Goal: Communication & Community: Answer question/provide support

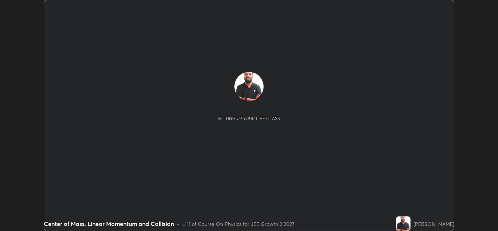
scroll to position [231, 498]
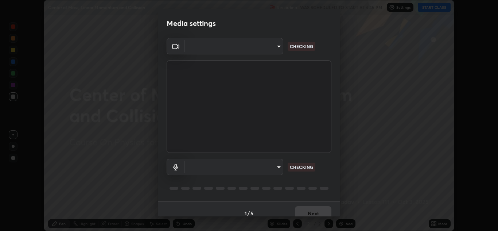
type input "ffb915138f5094fbba49c7dcbdc0b3377f3315ea980a35094b33733fc21d282d"
type input "communications"
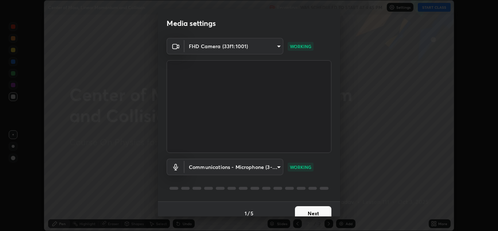
scroll to position [8, 0]
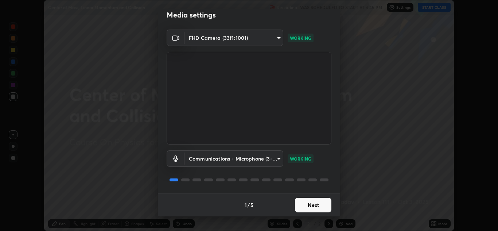
click at [316, 209] on button "Next" at bounding box center [313, 205] width 36 height 15
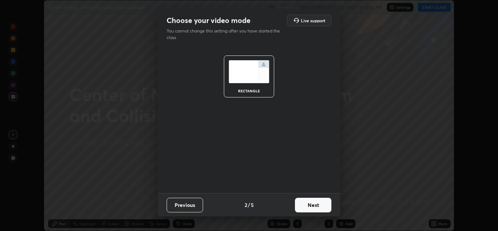
click at [317, 207] on button "Next" at bounding box center [313, 205] width 36 height 15
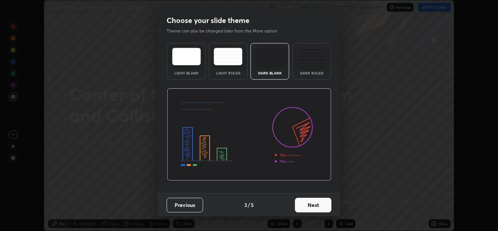
click at [315, 207] on button "Next" at bounding box center [313, 205] width 36 height 15
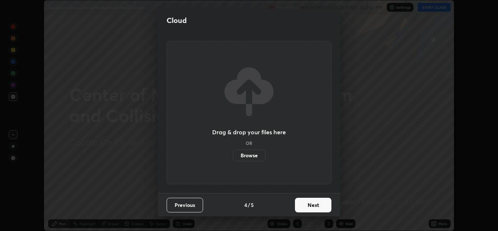
click at [314, 208] on button "Next" at bounding box center [313, 205] width 36 height 15
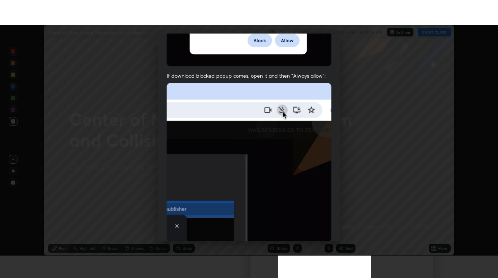
scroll to position [158, 0]
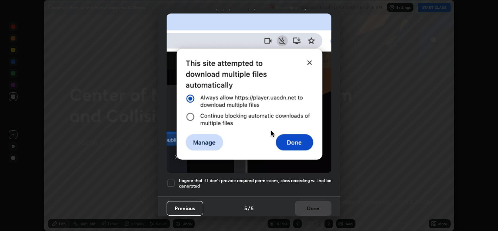
click at [172, 179] on div at bounding box center [171, 183] width 9 height 9
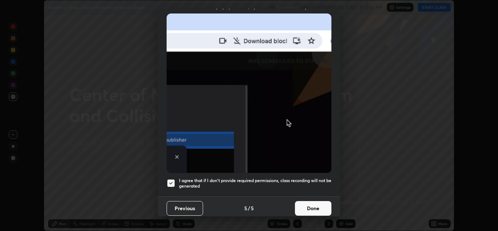
click at [314, 203] on button "Done" at bounding box center [313, 208] width 36 height 15
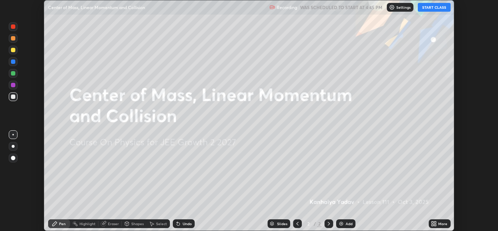
click at [434, 8] on button "START CLASS" at bounding box center [434, 7] width 33 height 9
click at [432, 221] on icon at bounding box center [434, 224] width 6 height 6
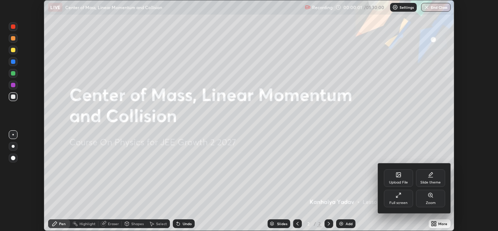
click at [404, 196] on div "Full screen" at bounding box center [398, 199] width 29 height 18
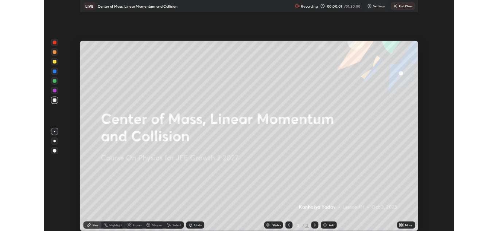
scroll to position [280, 498]
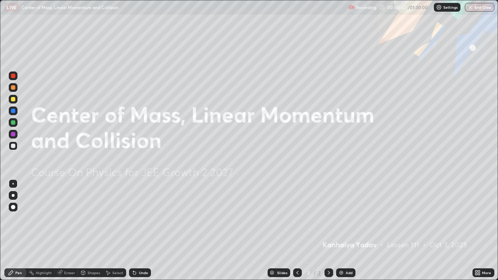
click at [328, 231] on icon at bounding box center [329, 273] width 2 height 4
click at [340, 231] on img at bounding box center [342, 273] width 6 height 6
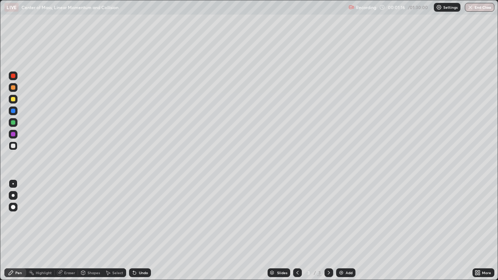
click at [16, 195] on div at bounding box center [13, 195] width 9 height 9
click at [12, 99] on div at bounding box center [13, 99] width 4 height 4
click at [138, 231] on div "Undo" at bounding box center [140, 273] width 22 height 9
click at [141, 231] on div "Undo" at bounding box center [140, 273] width 22 height 9
click at [12, 134] on div at bounding box center [13, 134] width 4 height 4
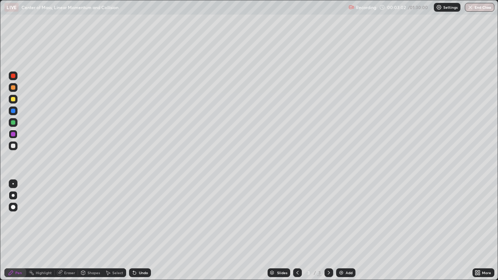
click at [134, 231] on icon at bounding box center [134, 273] width 3 height 3
click at [15, 147] on div at bounding box center [13, 146] width 4 height 4
click at [138, 231] on div "Undo" at bounding box center [140, 273] width 22 height 9
click at [139, 231] on div "Undo" at bounding box center [143, 273] width 9 height 4
click at [137, 231] on div "Undo" at bounding box center [140, 273] width 22 height 9
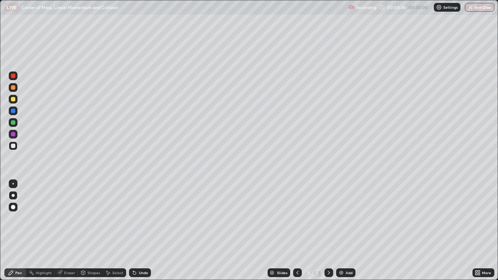
click at [67, 231] on div "Eraser" at bounding box center [69, 273] width 11 height 4
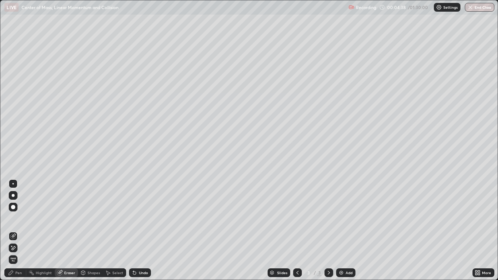
click at [15, 231] on div "Pen" at bounding box center [15, 273] width 22 height 9
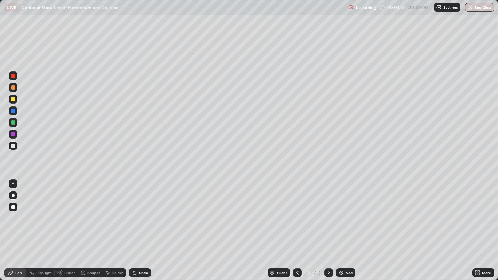
click at [12, 135] on div at bounding box center [13, 134] width 4 height 4
click at [12, 146] on div at bounding box center [13, 146] width 4 height 4
click at [328, 231] on icon at bounding box center [329, 273] width 6 height 6
click at [329, 231] on icon at bounding box center [329, 273] width 6 height 6
click at [341, 231] on img at bounding box center [342, 273] width 6 height 6
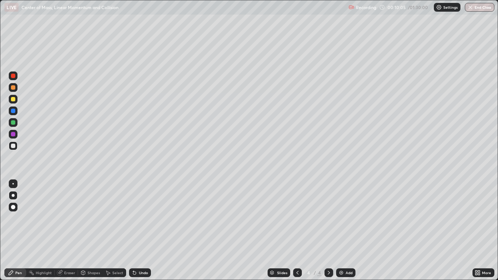
click at [135, 231] on icon at bounding box center [134, 273] width 3 height 3
click at [329, 231] on icon at bounding box center [329, 273] width 6 height 6
click at [341, 231] on img at bounding box center [342, 273] width 6 height 6
click at [293, 231] on div at bounding box center [297, 273] width 9 height 9
click at [329, 231] on icon at bounding box center [329, 273] width 6 height 6
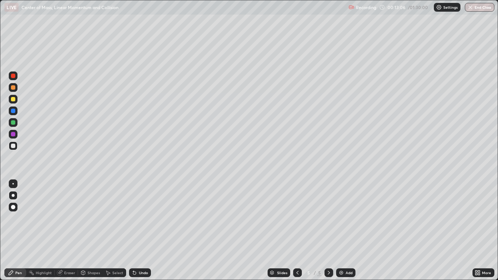
click at [328, 231] on icon at bounding box center [329, 273] width 6 height 6
click at [296, 231] on icon at bounding box center [298, 273] width 6 height 6
click at [328, 231] on icon at bounding box center [329, 273] width 6 height 6
click at [329, 231] on icon at bounding box center [329, 273] width 6 height 6
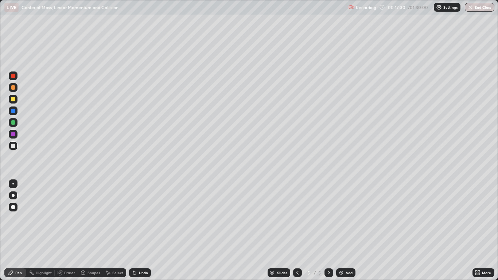
click at [328, 231] on icon at bounding box center [329, 273] width 2 height 4
click at [342, 231] on img at bounding box center [342, 273] width 6 height 6
click at [139, 231] on div "Undo" at bounding box center [143, 273] width 9 height 4
click at [144, 231] on div "Undo" at bounding box center [143, 273] width 9 height 4
click at [139, 231] on div "Undo" at bounding box center [143, 273] width 9 height 4
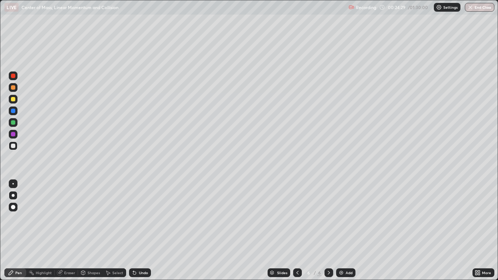
click at [13, 98] on div at bounding box center [13, 99] width 4 height 4
click at [134, 231] on icon at bounding box center [134, 273] width 3 height 3
click at [66, 231] on div "Eraser" at bounding box center [69, 273] width 11 height 4
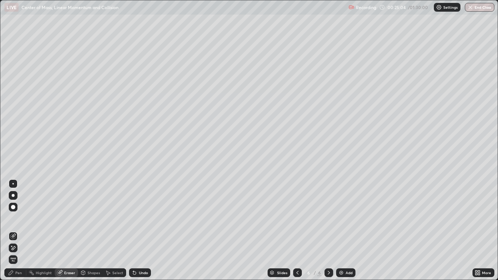
click at [19, 231] on div "Pen" at bounding box center [18, 273] width 7 height 4
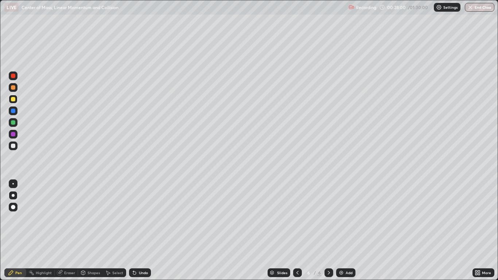
click at [329, 231] on icon at bounding box center [329, 273] width 6 height 6
click at [328, 231] on icon at bounding box center [329, 273] width 6 height 6
click at [342, 231] on img at bounding box center [342, 273] width 6 height 6
click at [134, 231] on icon at bounding box center [134, 273] width 3 height 3
click at [14, 144] on div at bounding box center [13, 146] width 4 height 4
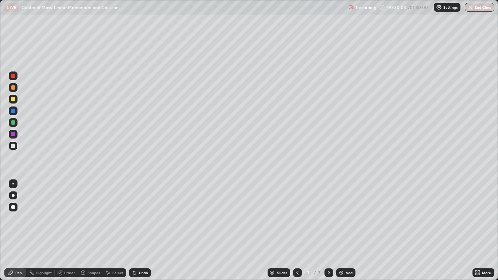
click at [329, 231] on icon at bounding box center [329, 273] width 6 height 6
click at [339, 231] on img at bounding box center [342, 273] width 6 height 6
click at [65, 231] on div "Eraser" at bounding box center [69, 273] width 11 height 4
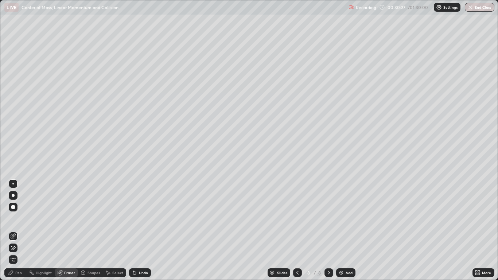
click at [18, 231] on div "Pen" at bounding box center [18, 273] width 7 height 4
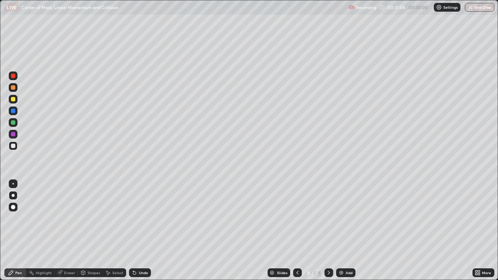
click at [143, 231] on div "Undo" at bounding box center [143, 273] width 9 height 4
click at [138, 231] on div "Undo" at bounding box center [140, 273] width 22 height 9
click at [297, 231] on icon at bounding box center [298, 273] width 6 height 6
click at [297, 231] on icon at bounding box center [298, 273] width 2 height 4
click at [325, 231] on div at bounding box center [329, 273] width 9 height 9
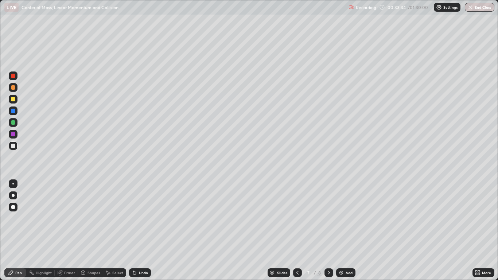
click at [12, 132] on div at bounding box center [13, 134] width 4 height 4
click at [90, 231] on div "Shapes" at bounding box center [94, 273] width 12 height 4
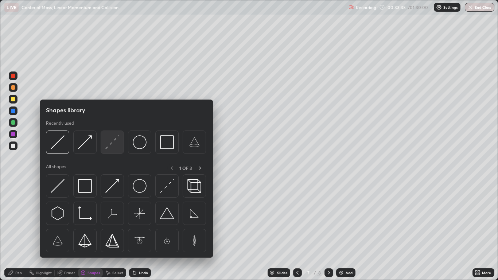
click at [108, 144] on img at bounding box center [112, 142] width 14 height 14
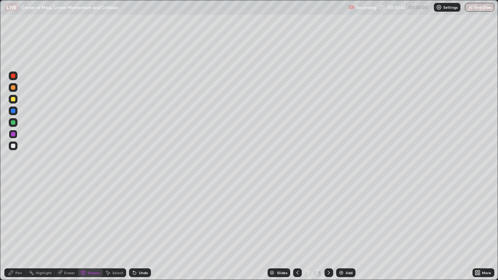
click at [15, 231] on div "Pen" at bounding box center [18, 273] width 7 height 4
click at [89, 231] on div "Shapes" at bounding box center [94, 273] width 12 height 4
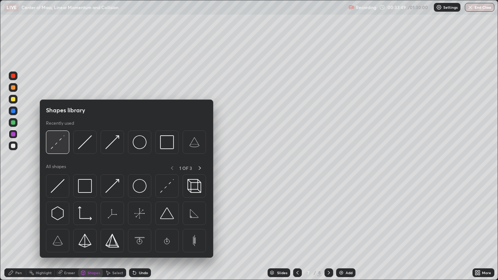
click at [61, 142] on img at bounding box center [58, 142] width 14 height 14
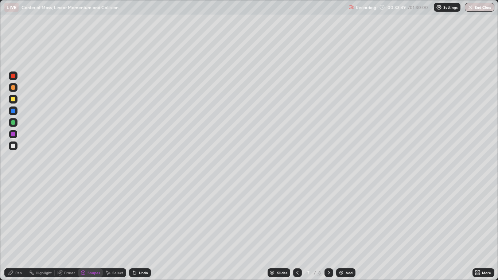
click at [12, 122] on div at bounding box center [13, 122] width 4 height 4
click at [13, 146] on div at bounding box center [13, 146] width 4 height 4
click at [15, 231] on div "Pen" at bounding box center [15, 273] width 22 height 9
click at [326, 231] on icon at bounding box center [329, 273] width 6 height 6
click at [63, 231] on div "Eraser" at bounding box center [66, 273] width 23 height 9
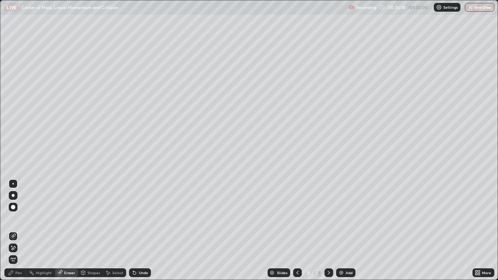
click at [19, 231] on div "Pen" at bounding box center [18, 273] width 7 height 4
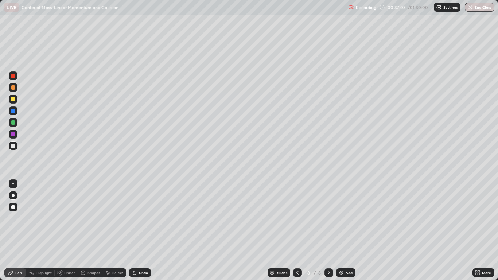
click at [328, 231] on icon at bounding box center [329, 273] width 6 height 6
click at [341, 231] on img at bounding box center [342, 273] width 6 height 6
click at [142, 231] on div "Undo" at bounding box center [143, 273] width 9 height 4
click at [141, 231] on div "Undo" at bounding box center [140, 273] width 22 height 9
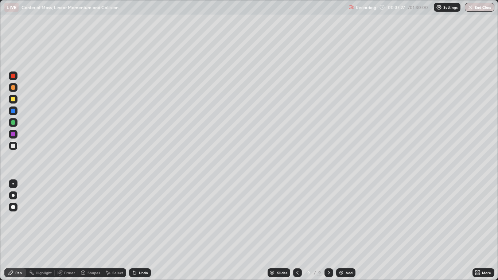
click at [139, 231] on div "Undo" at bounding box center [140, 273] width 22 height 9
click at [137, 231] on div "Undo" at bounding box center [140, 273] width 22 height 9
click at [297, 231] on icon at bounding box center [298, 273] width 6 height 6
click at [325, 231] on div at bounding box center [329, 273] width 9 height 9
click at [295, 231] on icon at bounding box center [298, 273] width 6 height 6
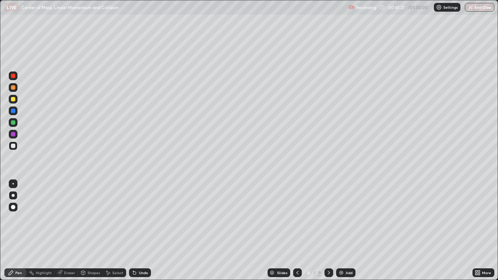
click at [294, 231] on div at bounding box center [297, 273] width 9 height 9
click at [298, 231] on icon at bounding box center [298, 273] width 6 height 6
click at [13, 88] on div at bounding box center [13, 87] width 4 height 4
click at [329, 231] on icon at bounding box center [329, 273] width 2 height 4
click at [328, 231] on icon at bounding box center [329, 273] width 6 height 6
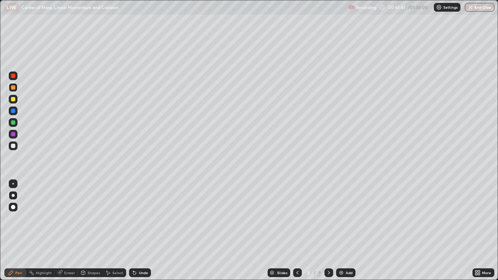
click at [329, 231] on icon at bounding box center [329, 273] width 6 height 6
click at [12, 144] on div at bounding box center [13, 146] width 4 height 4
click at [12, 88] on div at bounding box center [13, 87] width 4 height 4
click at [139, 231] on div "Undo" at bounding box center [143, 273] width 9 height 4
click at [297, 231] on icon at bounding box center [298, 273] width 6 height 6
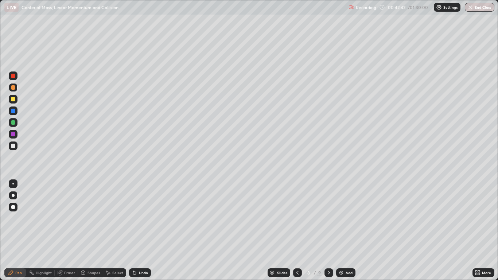
click at [298, 231] on icon at bounding box center [298, 273] width 6 height 6
click at [297, 231] on icon at bounding box center [298, 273] width 6 height 6
click at [91, 231] on div "Shapes" at bounding box center [94, 273] width 12 height 4
click at [116, 231] on div "Select" at bounding box center [117, 273] width 11 height 4
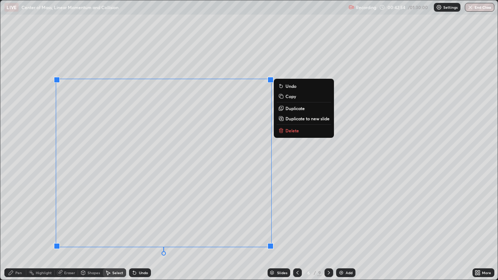
click at [291, 97] on p "Copy" at bounding box center [291, 96] width 11 height 6
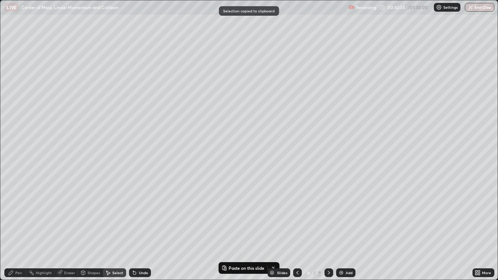
click at [329, 231] on icon at bounding box center [329, 273] width 6 height 6
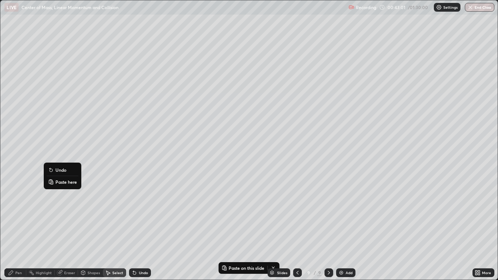
click at [63, 181] on p "Paste here" at bounding box center [66, 182] width 22 height 6
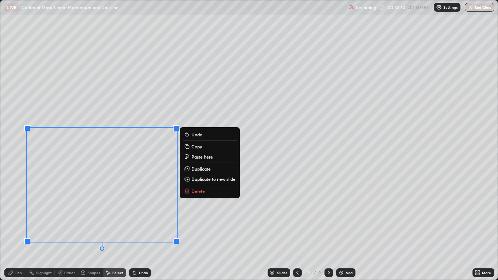
click at [196, 215] on div "0 ° Undo Copy Paste here Duplicate Duplicate to new slide Delete" at bounding box center [248, 139] width 497 height 279
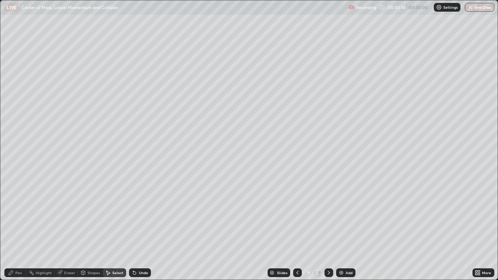
click at [13, 231] on icon at bounding box center [11, 273] width 6 height 6
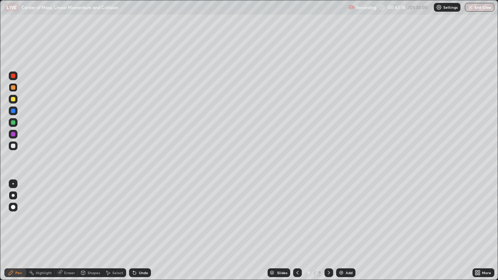
click at [13, 146] on div at bounding box center [13, 146] width 4 height 4
click at [63, 231] on div "Eraser" at bounding box center [66, 273] width 23 height 9
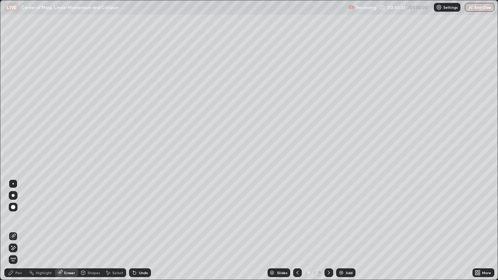
click at [13, 231] on icon at bounding box center [11, 273] width 6 height 6
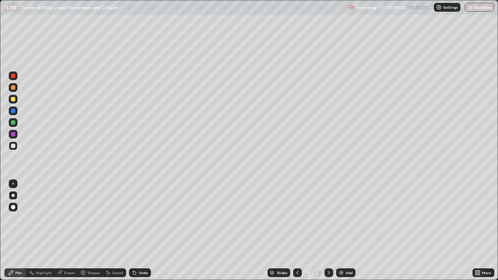
click at [13, 85] on div at bounding box center [13, 87] width 4 height 4
click at [13, 146] on div at bounding box center [13, 146] width 4 height 4
click at [13, 88] on div at bounding box center [13, 87] width 4 height 4
click at [13, 146] on div at bounding box center [13, 146] width 4 height 4
click at [14, 99] on div at bounding box center [13, 99] width 4 height 4
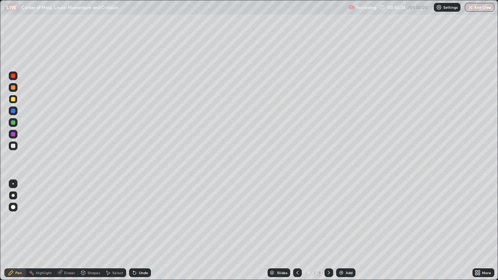
click at [143, 231] on div "Undo" at bounding box center [143, 273] width 9 height 4
click at [329, 231] on div at bounding box center [329, 273] width 9 height 9
click at [329, 231] on icon at bounding box center [329, 273] width 6 height 6
click at [330, 231] on icon at bounding box center [329, 273] width 6 height 6
click at [344, 231] on img at bounding box center [342, 273] width 6 height 6
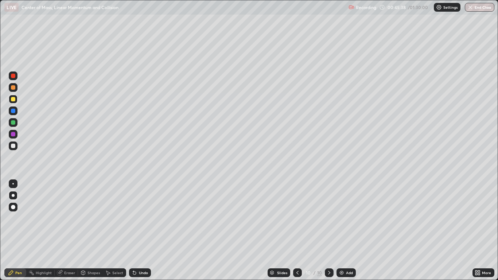
click at [14, 144] on div at bounding box center [13, 146] width 4 height 4
click at [12, 88] on div at bounding box center [13, 87] width 4 height 4
click at [14, 146] on div at bounding box center [13, 146] width 4 height 4
click at [13, 87] on div at bounding box center [13, 87] width 4 height 4
click at [297, 231] on icon at bounding box center [298, 273] width 6 height 6
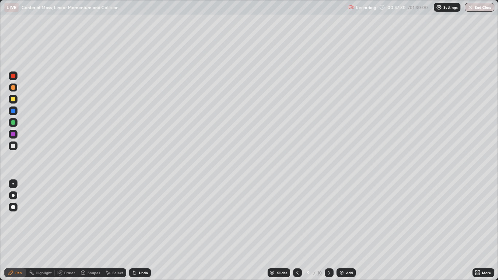
click at [329, 231] on icon at bounding box center [330, 273] width 6 height 6
click at [297, 231] on icon at bounding box center [298, 273] width 2 height 4
click at [329, 231] on icon at bounding box center [330, 273] width 6 height 6
click at [65, 231] on div "Eraser" at bounding box center [69, 273] width 11 height 4
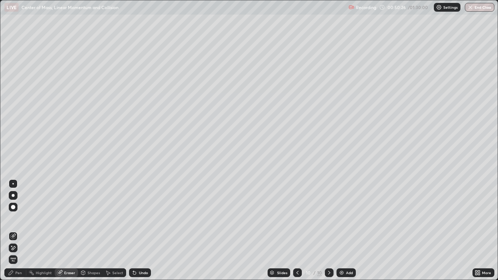
click at [18, 231] on div "Pen" at bounding box center [18, 273] width 7 height 4
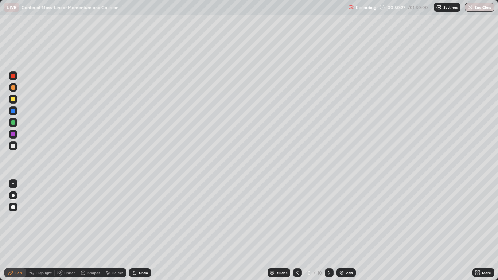
click at [14, 145] on div at bounding box center [13, 146] width 4 height 4
click at [11, 147] on div at bounding box center [13, 146] width 4 height 4
click at [17, 135] on div at bounding box center [13, 134] width 9 height 9
click at [15, 87] on div at bounding box center [13, 87] width 4 height 4
click at [13, 134] on div at bounding box center [13, 134] width 4 height 4
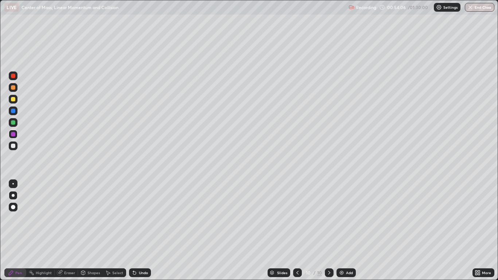
click at [329, 231] on icon at bounding box center [330, 273] width 6 height 6
click at [340, 231] on img at bounding box center [342, 273] width 6 height 6
click at [11, 88] on div at bounding box center [13, 87] width 4 height 4
click at [13, 146] on div at bounding box center [13, 146] width 4 height 4
click at [138, 231] on div "Undo" at bounding box center [140, 273] width 22 height 9
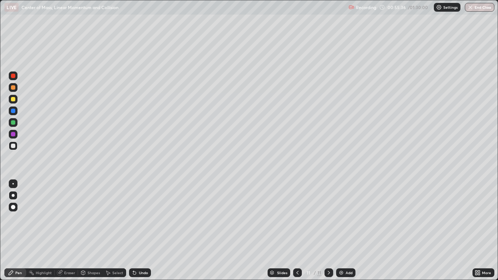
click at [297, 231] on icon at bounding box center [298, 273] width 6 height 6
click at [329, 231] on icon at bounding box center [329, 273] width 2 height 4
click at [329, 231] on icon at bounding box center [329, 273] width 6 height 6
click at [340, 231] on img at bounding box center [342, 273] width 6 height 6
click at [14, 89] on div at bounding box center [13, 87] width 4 height 4
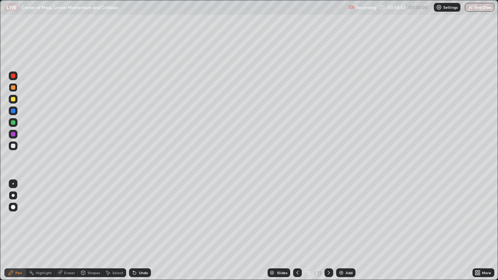
click at [12, 146] on div at bounding box center [13, 146] width 4 height 4
click at [134, 231] on icon at bounding box center [134, 273] width 3 height 3
click at [139, 231] on div "Undo" at bounding box center [143, 273] width 9 height 4
click at [139, 231] on div "Undo" at bounding box center [140, 273] width 22 height 9
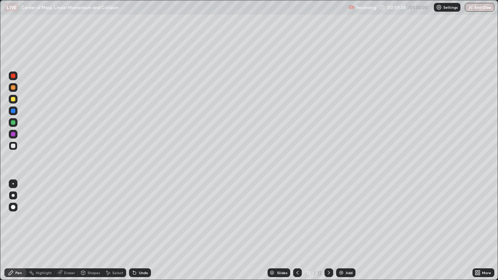
click at [139, 231] on div "Undo" at bounding box center [140, 273] width 22 height 9
click at [139, 231] on div "Undo" at bounding box center [143, 273] width 9 height 4
click at [64, 231] on div "Eraser" at bounding box center [69, 273] width 11 height 4
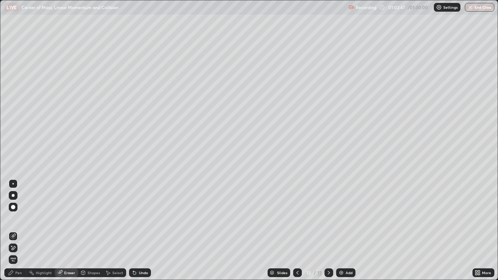
click at [14, 231] on icon at bounding box center [11, 273] width 6 height 6
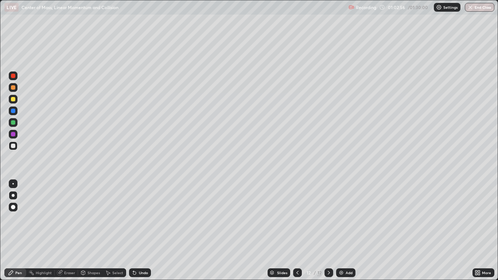
click at [70, 231] on div "Eraser" at bounding box center [69, 273] width 11 height 4
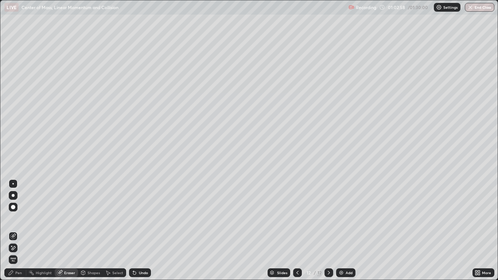
click at [18, 231] on div "Pen" at bounding box center [15, 273] width 22 height 9
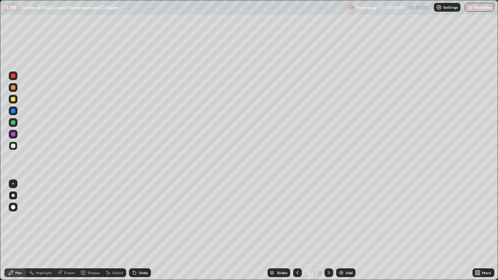
click at [69, 231] on div "Eraser" at bounding box center [69, 273] width 11 height 4
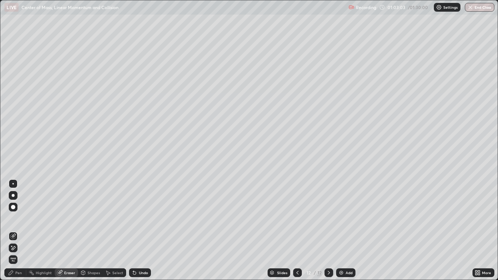
click at [14, 231] on div "Pen" at bounding box center [15, 273] width 22 height 9
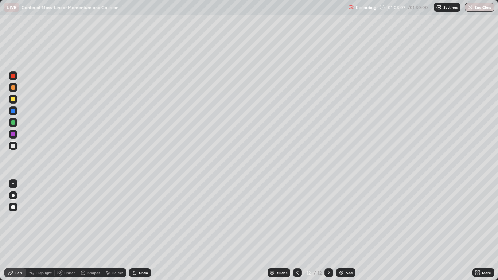
click at [13, 145] on div at bounding box center [13, 146] width 4 height 4
click at [133, 231] on icon at bounding box center [133, 271] width 1 height 1
click at [138, 231] on div "Undo" at bounding box center [140, 273] width 22 height 9
click at [328, 231] on icon at bounding box center [329, 273] width 2 height 4
click at [330, 231] on icon at bounding box center [329, 273] width 6 height 6
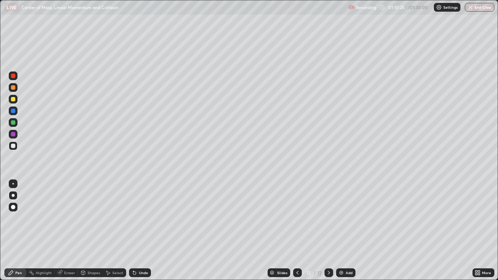
click at [342, 231] on div "Add" at bounding box center [345, 273] width 19 height 9
click at [13, 89] on div at bounding box center [13, 87] width 4 height 4
click at [14, 88] on div at bounding box center [13, 87] width 4 height 4
click at [12, 146] on div at bounding box center [13, 146] width 4 height 4
click at [141, 231] on div "Undo" at bounding box center [143, 273] width 9 height 4
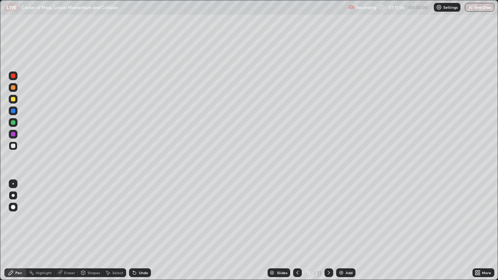
click at [136, 231] on div "Undo" at bounding box center [140, 273] width 22 height 9
click at [142, 231] on div "Undo" at bounding box center [143, 273] width 9 height 4
click at [139, 231] on div "Undo" at bounding box center [143, 273] width 9 height 4
click at [13, 86] on div at bounding box center [13, 87] width 4 height 4
click at [11, 145] on div at bounding box center [13, 146] width 4 height 4
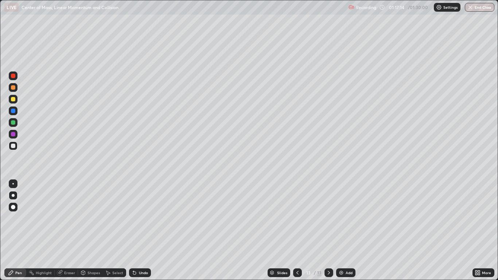
click at [328, 231] on icon at bounding box center [329, 273] width 2 height 4
click at [329, 231] on icon at bounding box center [329, 273] width 6 height 6
click at [342, 231] on img at bounding box center [342, 273] width 6 height 6
click at [138, 231] on div "Undo" at bounding box center [140, 273] width 22 height 9
click at [134, 231] on icon at bounding box center [134, 273] width 3 height 3
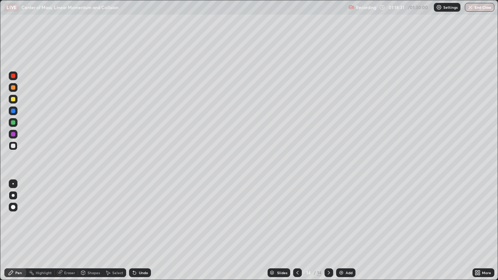
click at [15, 88] on div at bounding box center [13, 87] width 4 height 4
click at [13, 147] on div at bounding box center [13, 146] width 4 height 4
click at [136, 231] on div "Undo" at bounding box center [140, 273] width 22 height 9
click at [138, 231] on div "Undo" at bounding box center [140, 273] width 22 height 9
click at [13, 89] on div at bounding box center [13, 87] width 4 height 4
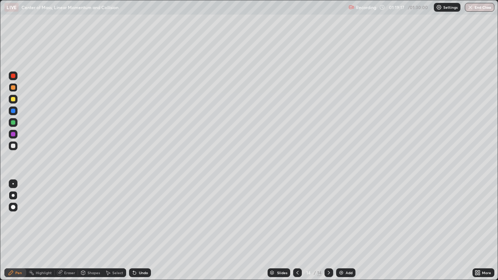
click at [13, 146] on div at bounding box center [13, 146] width 4 height 4
click at [297, 231] on icon at bounding box center [298, 273] width 6 height 6
click at [297, 231] on icon at bounding box center [298, 273] width 2 height 4
click at [297, 231] on icon at bounding box center [298, 273] width 6 height 6
click at [294, 231] on div at bounding box center [297, 273] width 9 height 9
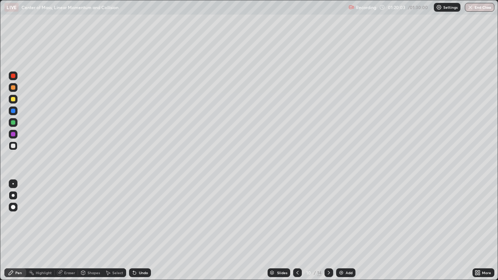
click at [297, 231] on icon at bounding box center [298, 273] width 6 height 6
click at [295, 231] on icon at bounding box center [298, 273] width 6 height 6
click at [297, 231] on icon at bounding box center [298, 273] width 2 height 4
click at [325, 231] on div at bounding box center [329, 273] width 9 height 9
click at [298, 231] on icon at bounding box center [298, 273] width 6 height 6
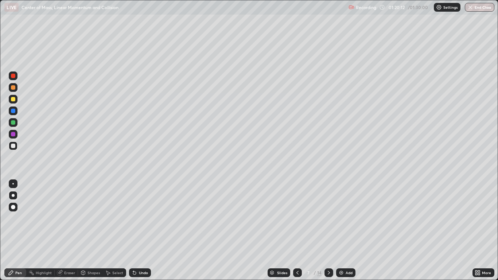
click at [298, 231] on icon at bounding box center [298, 273] width 6 height 6
click at [111, 231] on div "Select" at bounding box center [114, 273] width 23 height 9
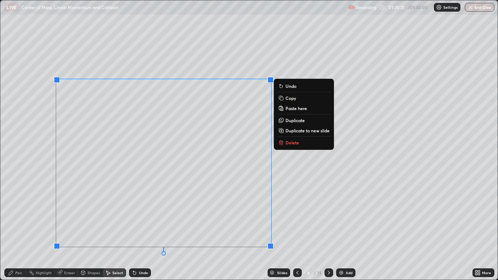
click at [289, 97] on p "Copy" at bounding box center [291, 98] width 11 height 6
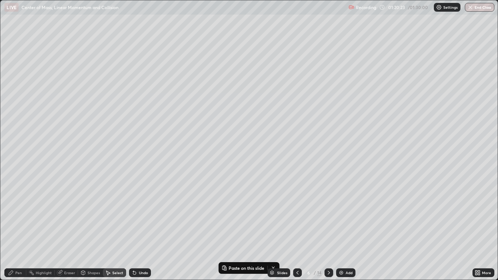
click at [328, 231] on icon at bounding box center [329, 273] width 6 height 6
click at [328, 231] on icon at bounding box center [329, 273] width 2 height 4
click at [329, 231] on icon at bounding box center [329, 273] width 6 height 6
click at [328, 231] on icon at bounding box center [329, 273] width 6 height 6
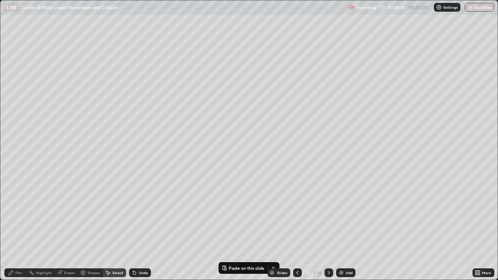
click at [328, 231] on icon at bounding box center [329, 273] width 2 height 4
click at [329, 231] on icon at bounding box center [329, 273] width 2 height 4
click at [328, 231] on icon at bounding box center [329, 273] width 6 height 6
click at [328, 231] on icon at bounding box center [329, 273] width 2 height 4
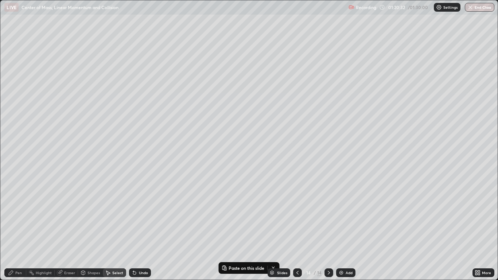
click at [342, 231] on img at bounding box center [342, 273] width 6 height 6
click at [95, 65] on p "Paste here" at bounding box center [96, 64] width 22 height 6
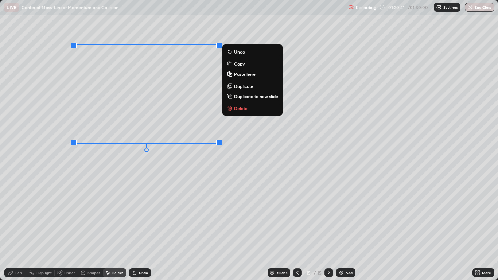
click at [197, 170] on div "0 ° Undo Copy Paste here Duplicate Duplicate to new slide Delete" at bounding box center [248, 139] width 497 height 279
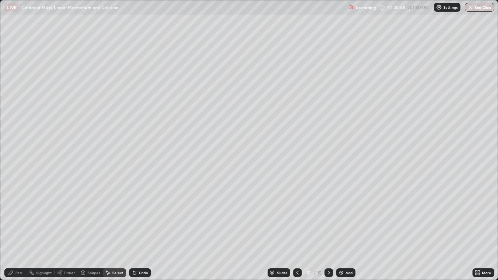
click at [18, 231] on div "Pen" at bounding box center [18, 273] width 7 height 4
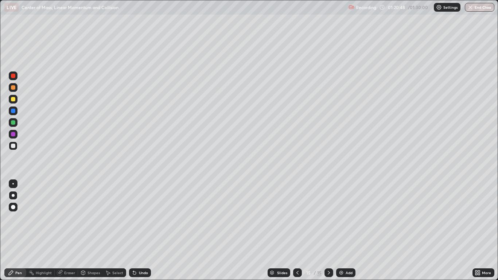
click at [14, 88] on div at bounding box center [13, 87] width 4 height 4
click at [297, 231] on icon at bounding box center [298, 273] width 2 height 4
click at [13, 150] on div at bounding box center [13, 146] width 9 height 9
click at [329, 231] on icon at bounding box center [329, 273] width 6 height 6
click at [139, 231] on div "Undo" at bounding box center [143, 273] width 9 height 4
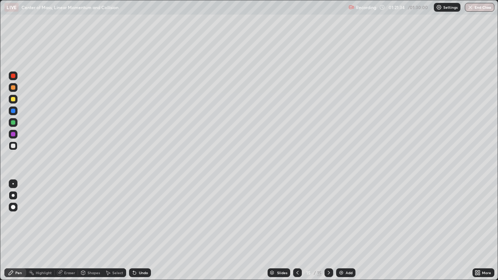
click at [137, 231] on div "Undo" at bounding box center [140, 273] width 22 height 9
click at [140, 231] on div "Undo" at bounding box center [143, 273] width 9 height 4
click at [138, 231] on div "Undo" at bounding box center [140, 273] width 22 height 9
click at [139, 231] on div "Undo" at bounding box center [143, 273] width 9 height 4
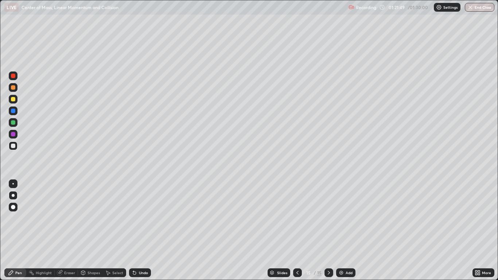
click at [329, 231] on icon at bounding box center [329, 273] width 2 height 4
click at [297, 231] on icon at bounding box center [298, 273] width 6 height 6
click at [298, 231] on icon at bounding box center [298, 273] width 6 height 6
click at [329, 231] on icon at bounding box center [329, 273] width 6 height 6
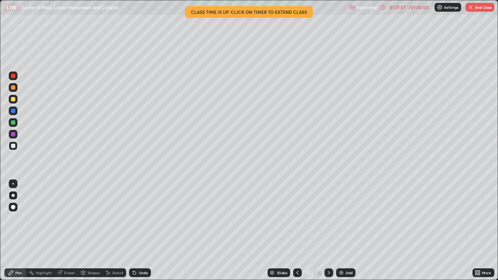
click at [471, 9] on img "button" at bounding box center [471, 7] width 6 height 6
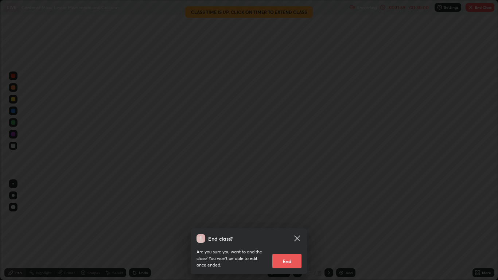
click at [352, 186] on div "End class? Are you sure you want to end the class? You won’t be able to edit on…" at bounding box center [249, 140] width 498 height 280
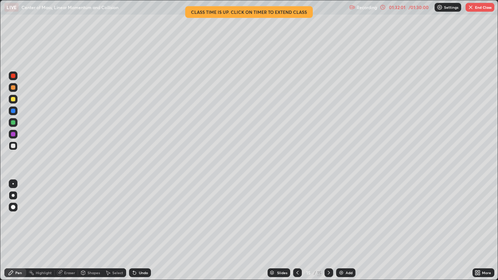
click at [471, 8] on img "button" at bounding box center [471, 7] width 6 height 6
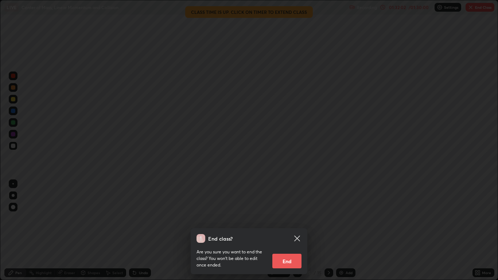
click at [292, 231] on button "End" at bounding box center [287, 261] width 29 height 15
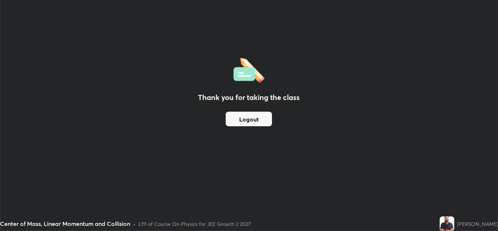
scroll to position [36252, 35985]
